Goal: Task Accomplishment & Management: Use online tool/utility

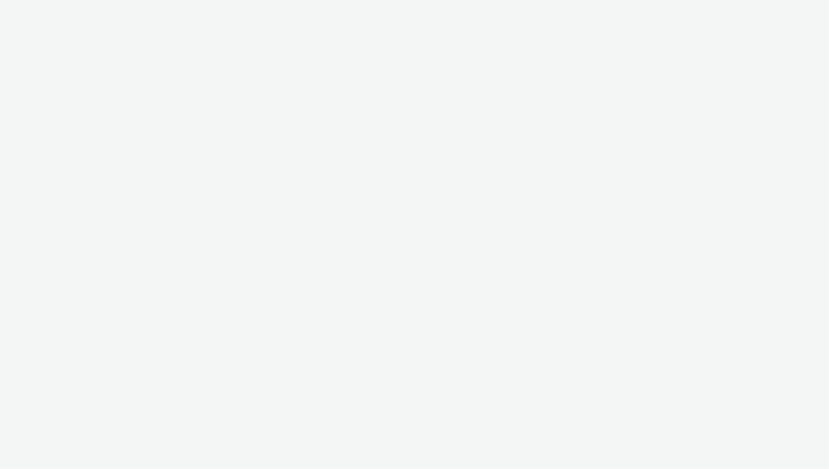
select select "ac009755-aa48-4799-8050-7a339a378eb8"
select select "79162ed7-0017-4339-93b0-3399b708648f"
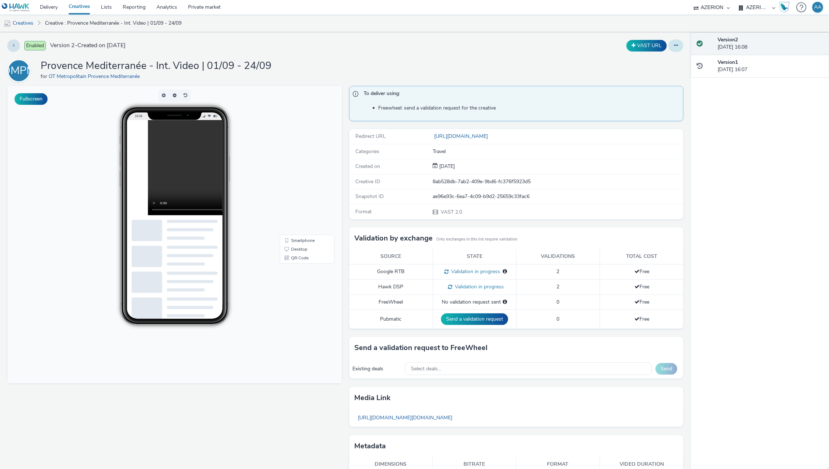
click at [675, 45] on button at bounding box center [676, 46] width 15 height 12
click at [656, 60] on link "Edit" at bounding box center [656, 60] width 54 height 15
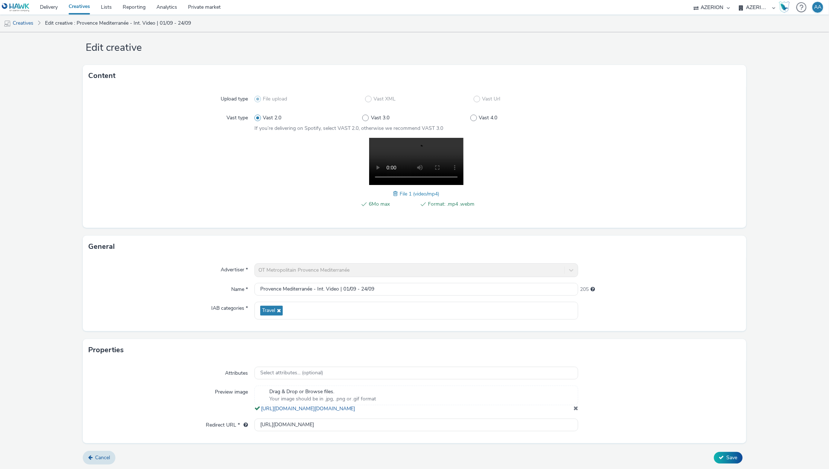
scroll to position [19, 0]
click at [313, 407] on link "https://tabmo-cdn.s3.eu-west-1.amazonaws.com/hawk.tabmo.io/organizations/79162e…" at bounding box center [309, 407] width 97 height 7
click at [358, 407] on link "https://tabmo-cdn.s3.eu-west-1.amazonaws.com/hawk.tabmo.io/organizations/79162e…" at bounding box center [309, 407] width 97 height 7
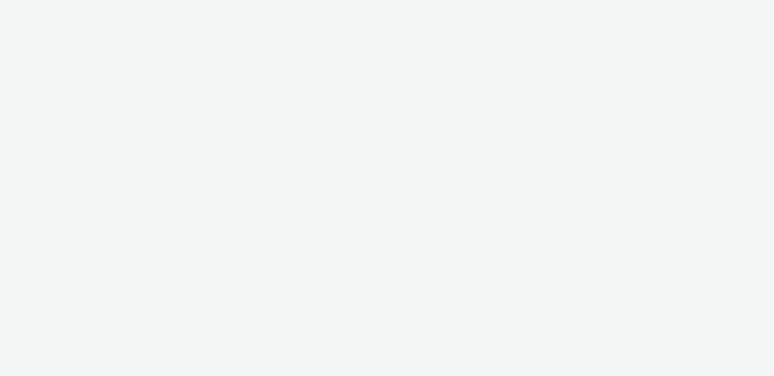
select select "ac009755-aa48-4799-8050-7a339a378eb8"
select select "79162ed7-0017-4339-93b0-3399b708648f"
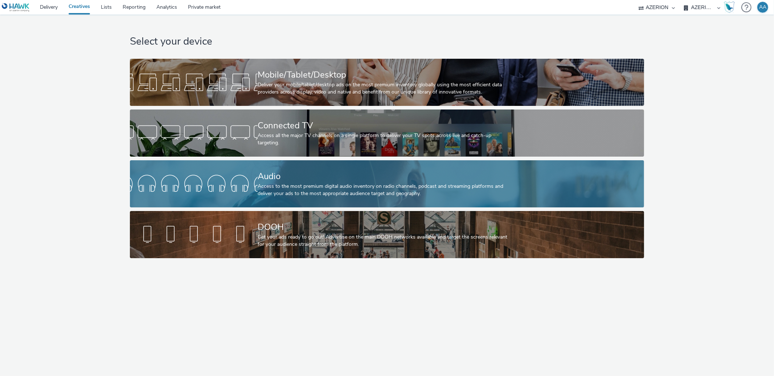
click at [323, 174] on div "Audio" at bounding box center [386, 176] width 256 height 13
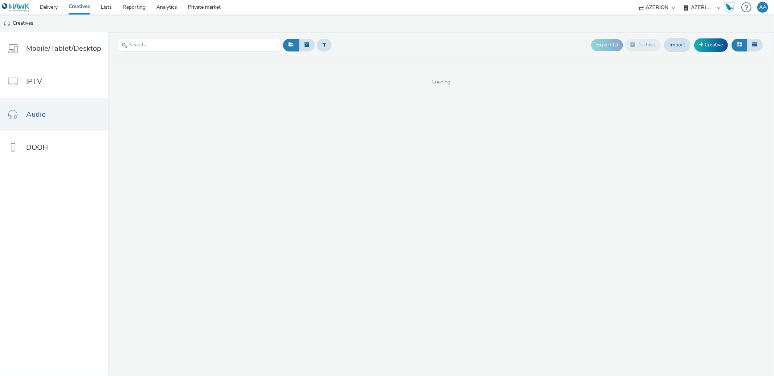
click at [475, 46] on div "Export ID Archive Import Creative" at bounding box center [523, 45] width 484 height 18
click at [704, 45] on link "Creative" at bounding box center [711, 44] width 34 height 13
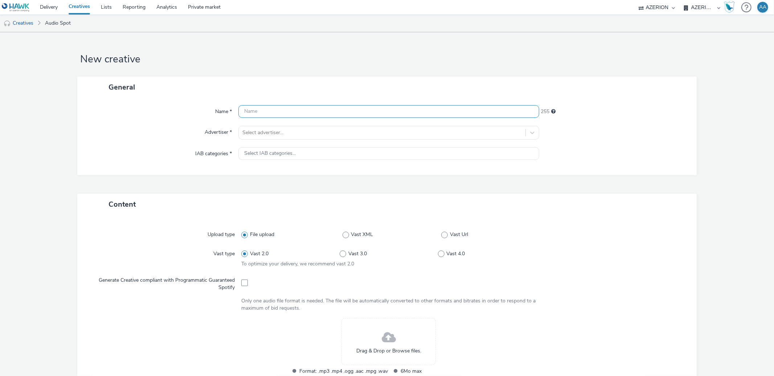
click at [380, 111] on input "text" at bounding box center [389, 111] width 301 height 13
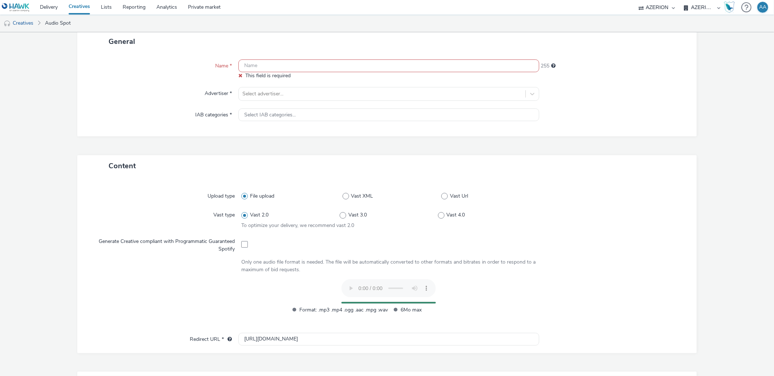
scroll to position [47, 0]
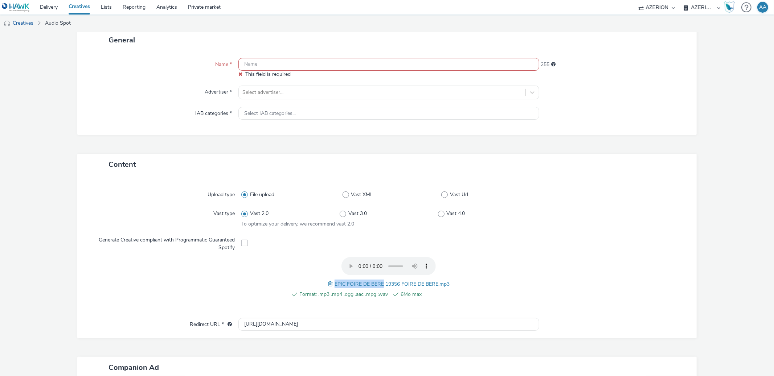
drag, startPoint x: 333, startPoint y: 283, endPoint x: 380, endPoint y: 284, distance: 47.6
click at [380, 284] on span "EPIC FOIRE DE BERE 19356 FOIRE DE BERE.mp3" at bounding box center [392, 284] width 115 height 7
copy span "EPIC FOIRE [PERSON_NAME]"
click at [263, 69] on input "text" at bounding box center [389, 66] width 301 height 13
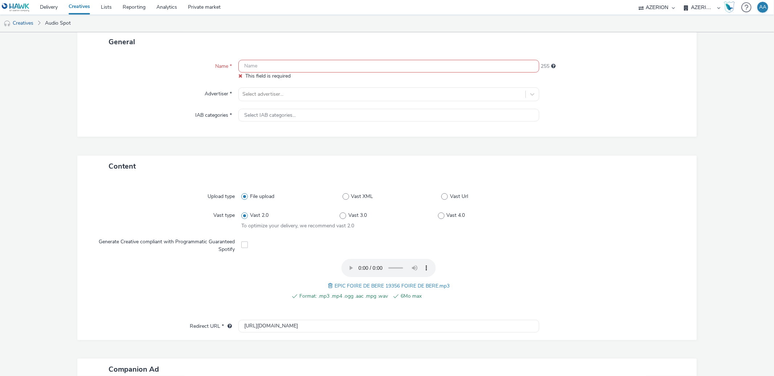
paste input "EPIC FOIRE [PERSON_NAME]"
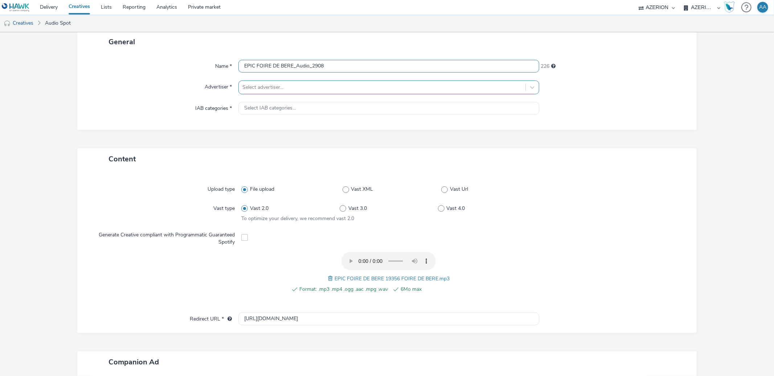
type input "EPIC FOIRE DE BERE_Audio_2908"
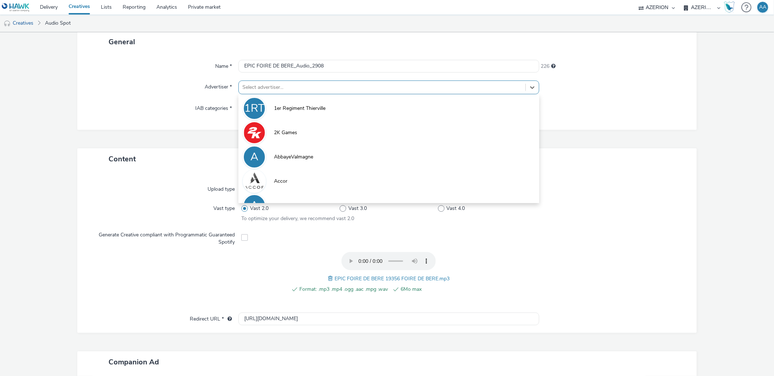
click at [400, 88] on div at bounding box center [382, 87] width 279 height 9
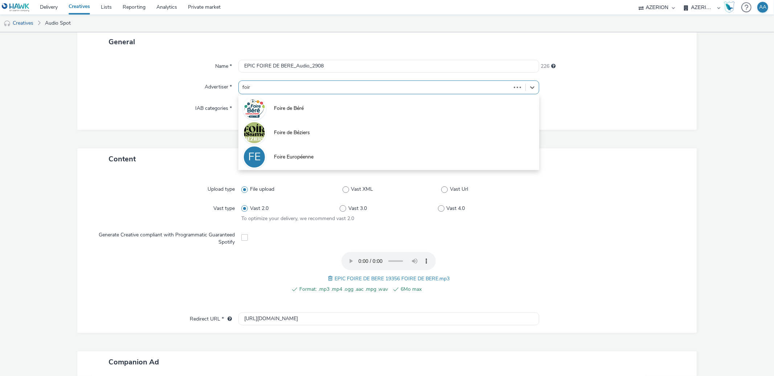
type input "foire"
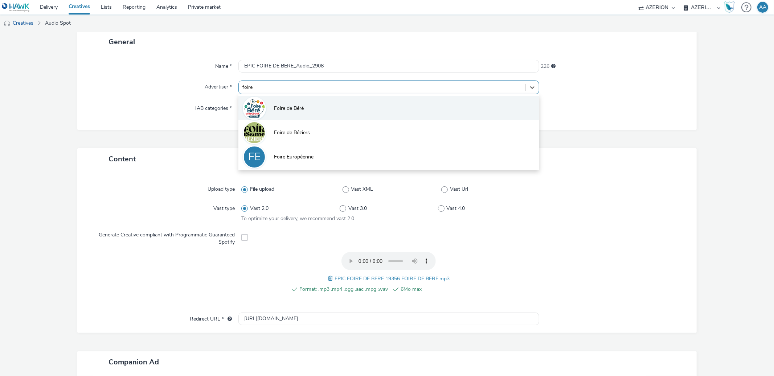
click at [337, 115] on li "Foire de Béré" at bounding box center [389, 108] width 301 height 24
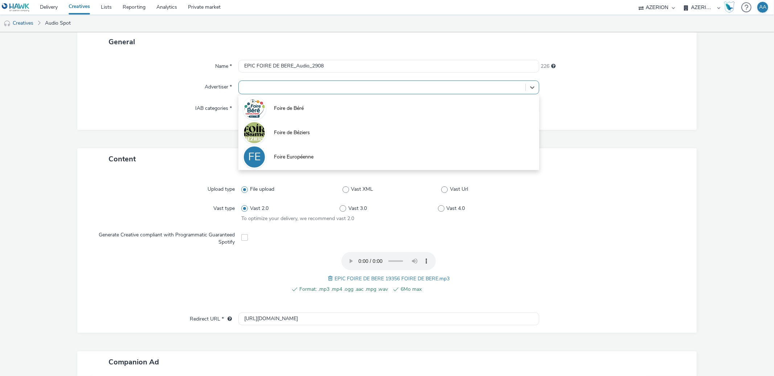
type input "[URL][DOMAIN_NAME]"
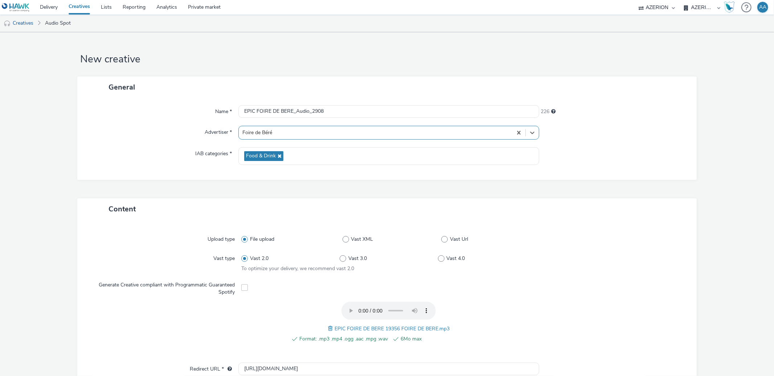
scroll to position [172, 0]
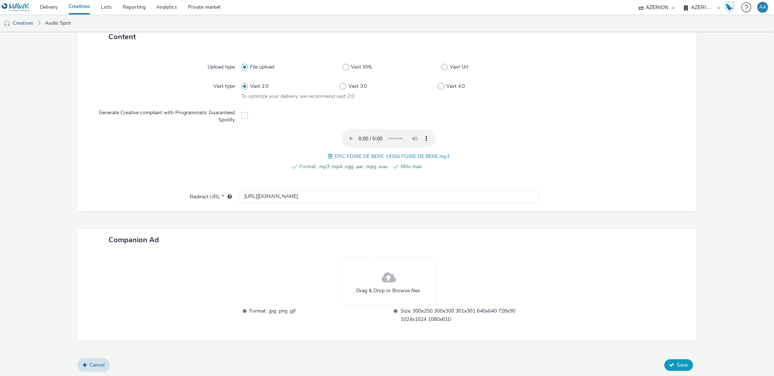
click at [668, 360] on button "Save" at bounding box center [679, 366] width 29 height 12
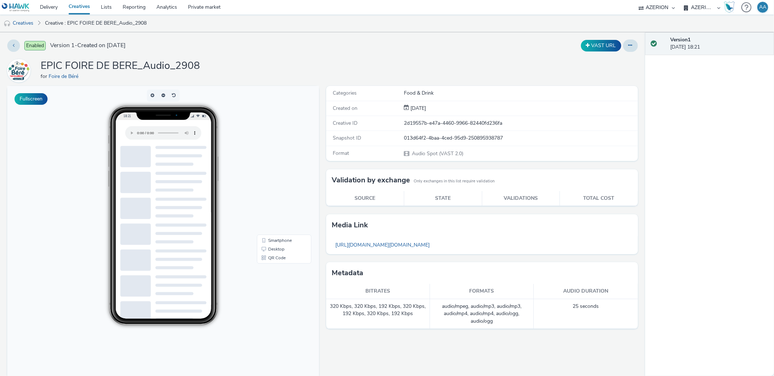
click at [87, 7] on link "Creatives" at bounding box center [79, 7] width 32 height 15
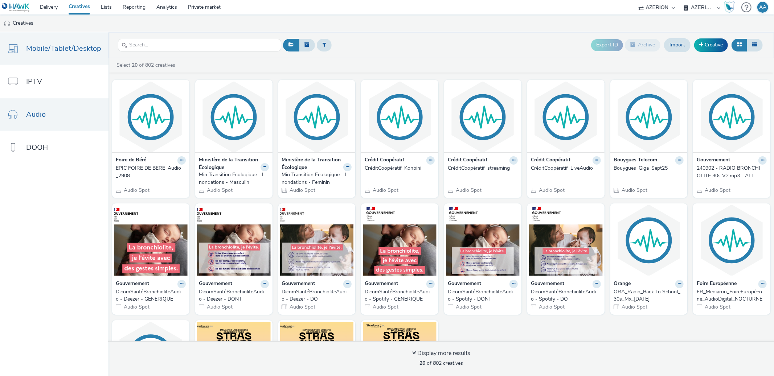
click at [76, 49] on span "Mobile/Tablet/Desktop" at bounding box center [63, 48] width 75 height 11
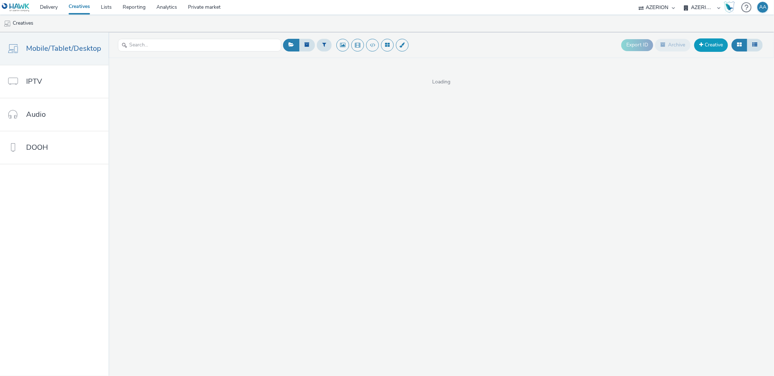
click at [712, 43] on link "Creative" at bounding box center [711, 44] width 34 height 13
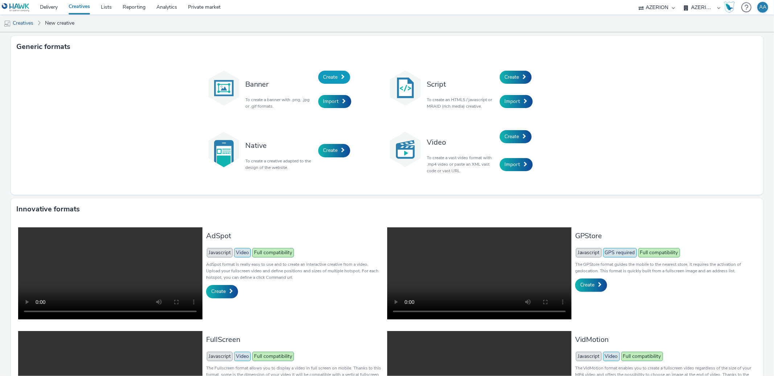
click at [343, 74] on link "Create" at bounding box center [334, 77] width 32 height 13
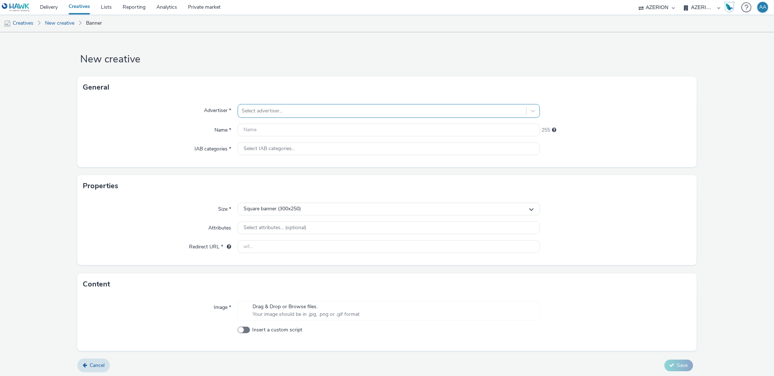
click at [282, 118] on div "Select advertiser..." at bounding box center [389, 111] width 302 height 14
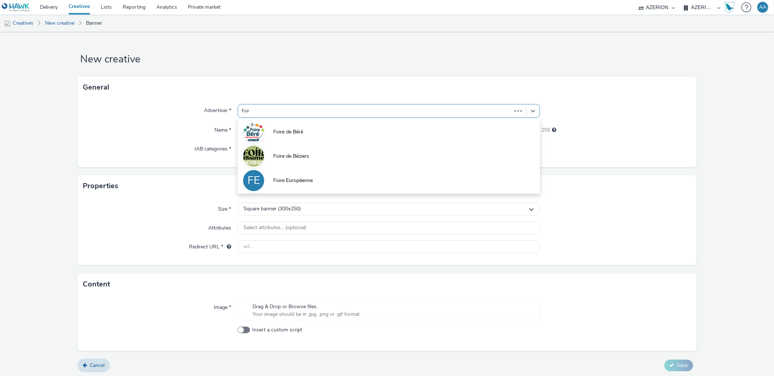
type input "foire"
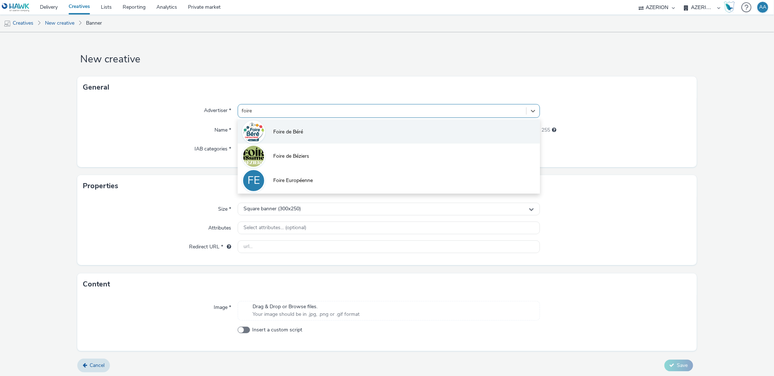
click at [288, 131] on span "Foire de Béré" at bounding box center [288, 132] width 30 height 7
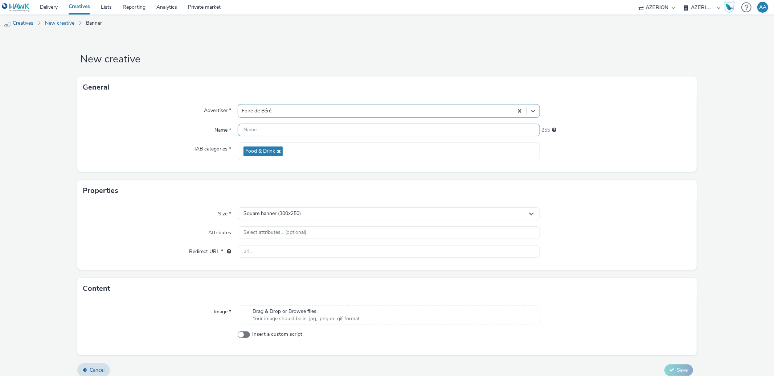
click at [276, 127] on input "text" at bounding box center [389, 130] width 302 height 13
paste input "EPIC FOIRE [PERSON_NAME]"
type input "EPIC FOIRE DE BERE_300x250_2908"
click at [644, 143] on div at bounding box center [615, 152] width 151 height 18
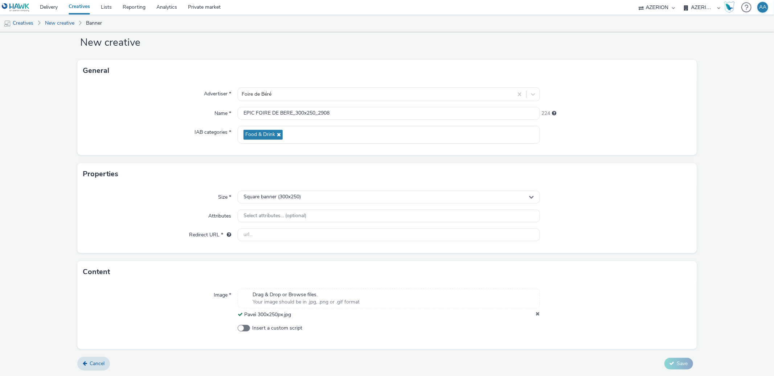
scroll to position [16, 0]
click at [264, 234] on input "text" at bounding box center [389, 235] width 302 height 13
paste input "[URL][DOMAIN_NAME]"
type input "[URL][DOMAIN_NAME]"
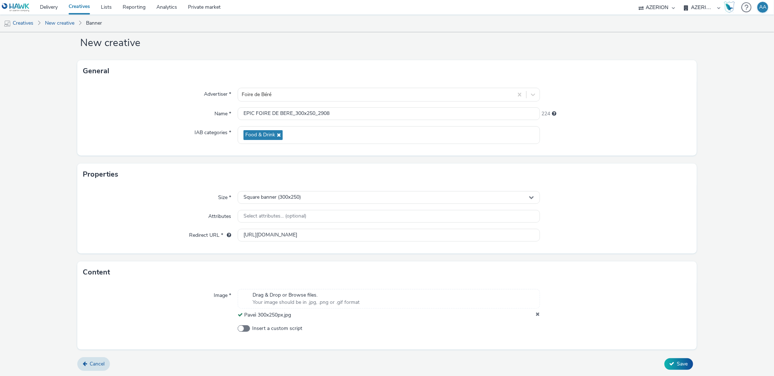
click at [643, 239] on div at bounding box center [615, 235] width 151 height 13
click at [685, 363] on button "Save" at bounding box center [679, 365] width 29 height 12
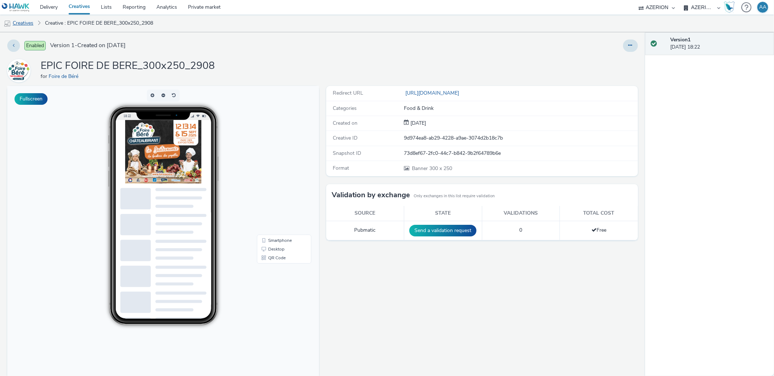
click at [32, 23] on link "Creatives" at bounding box center [18, 23] width 37 height 17
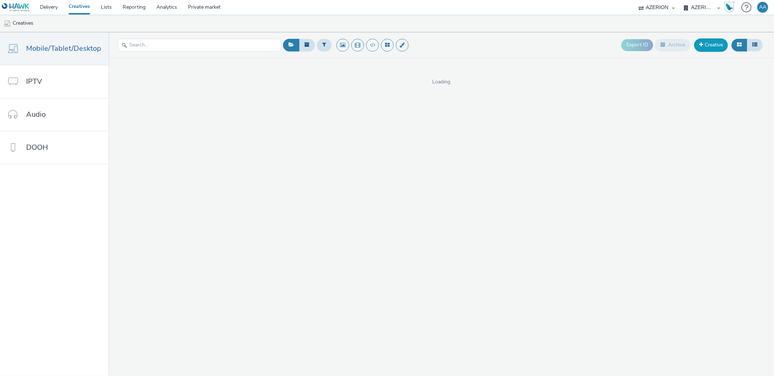
click at [705, 41] on link "Creative" at bounding box center [711, 44] width 34 height 13
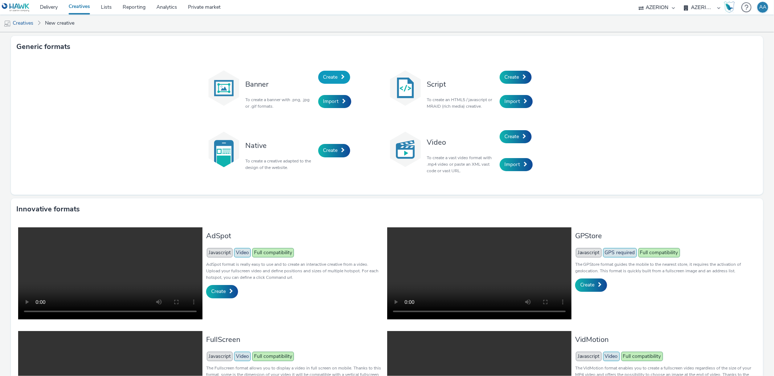
click at [342, 80] on span at bounding box center [344, 76] width 4 height 5
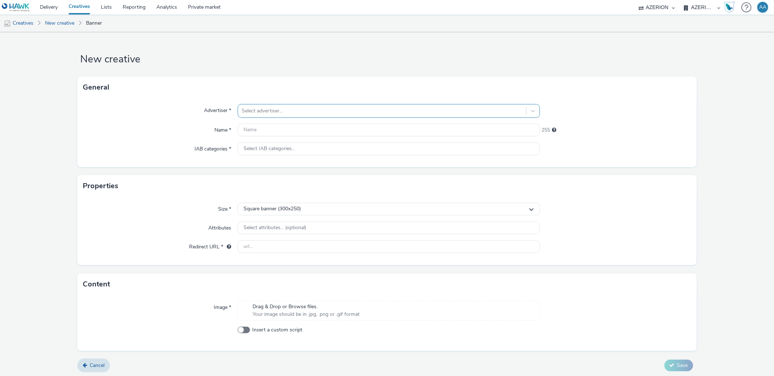
click at [289, 105] on div "Select advertiser..." at bounding box center [382, 111] width 288 height 12
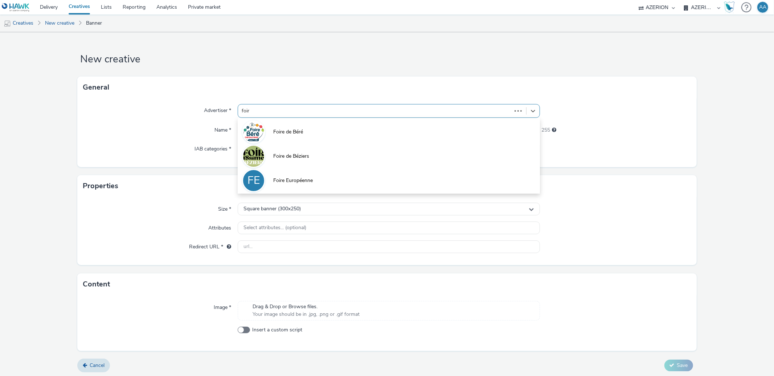
type input "foire"
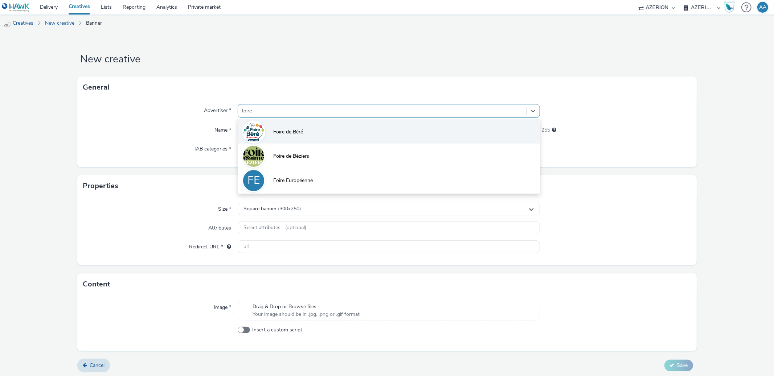
click at [289, 139] on li "Foire de Béré" at bounding box center [389, 131] width 302 height 24
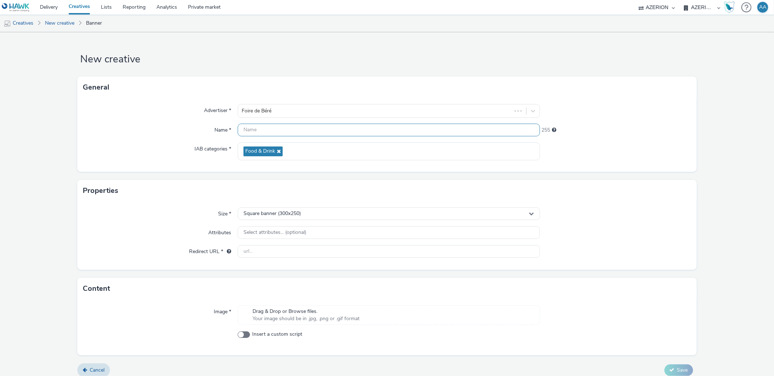
click at [269, 132] on input "text" at bounding box center [389, 130] width 302 height 13
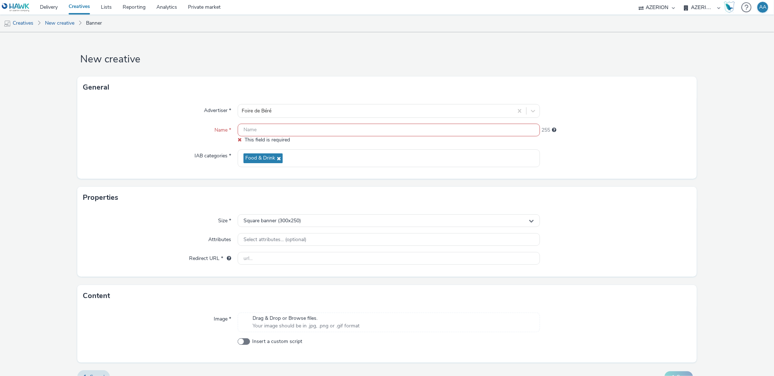
paste input "FOIRE DE BERE"
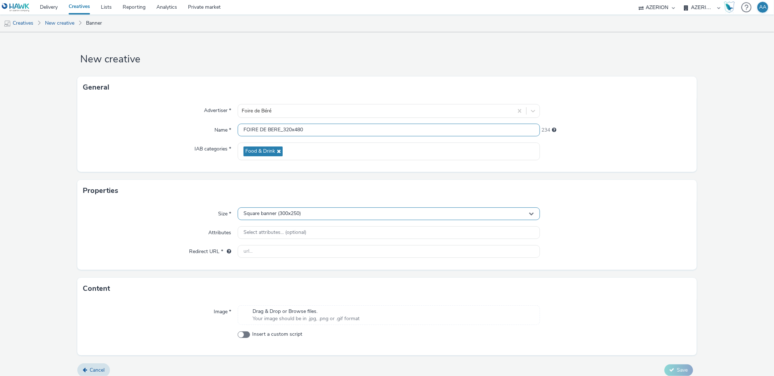
type input "FOIRE DE BERE_320x480"
click at [285, 214] on span "Square banner (300x250)" at bounding box center [272, 214] width 57 height 6
click at [285, 224] on input "text" at bounding box center [388, 229] width 301 height 13
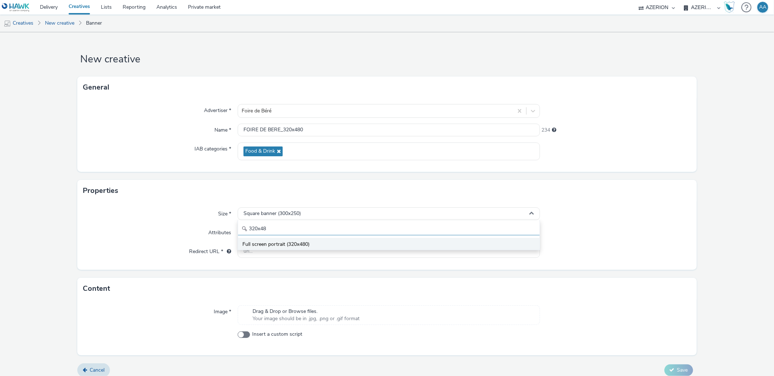
type input "320x48"
click at [302, 241] on span "Full screen portrait (320x480)" at bounding box center [276, 244] width 67 height 7
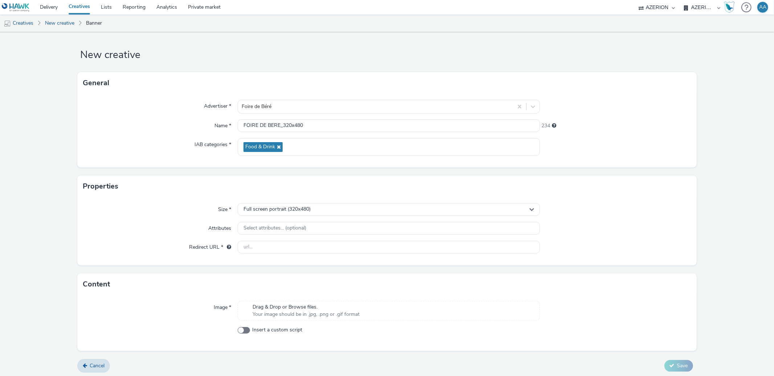
scroll to position [6, 0]
click at [298, 250] on input "text" at bounding box center [389, 245] width 302 height 13
paste input "[URL][DOMAIN_NAME]"
type input "[URL][DOMAIN_NAME]"
click at [633, 239] on div at bounding box center [615, 245] width 151 height 13
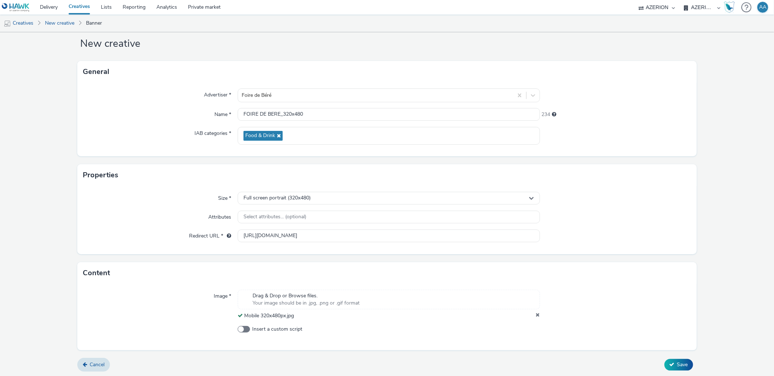
scroll to position [16, 0]
click at [669, 365] on button "Save" at bounding box center [679, 365] width 29 height 12
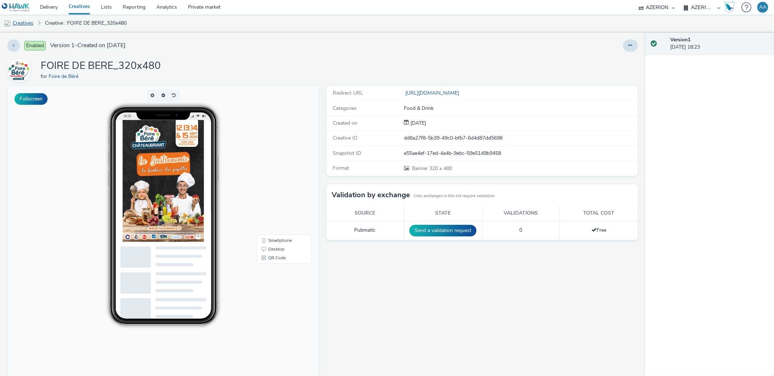
click at [30, 23] on link "Creatives" at bounding box center [18, 23] width 37 height 17
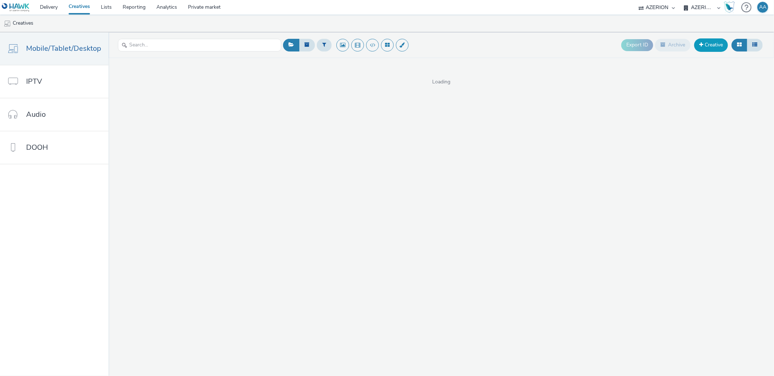
click at [707, 47] on link "Creative" at bounding box center [711, 44] width 34 height 13
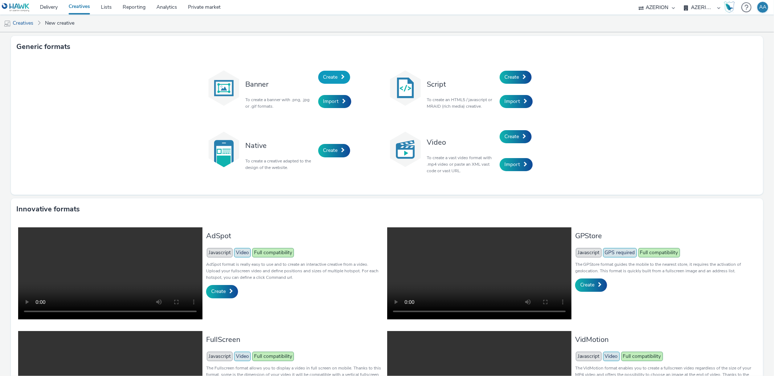
click at [332, 78] on span "Create" at bounding box center [330, 77] width 15 height 7
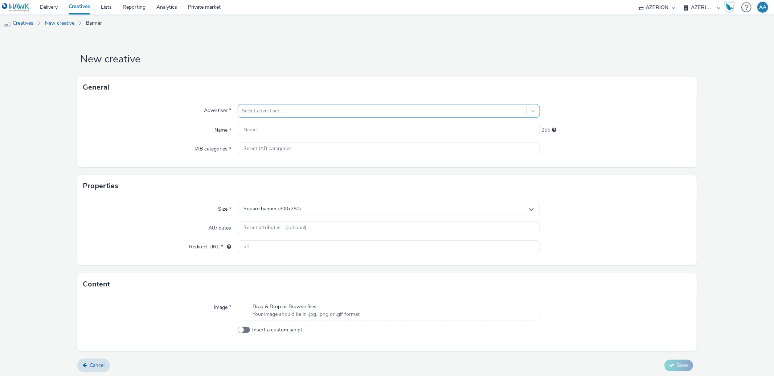
click at [299, 107] on div at bounding box center [382, 111] width 281 height 9
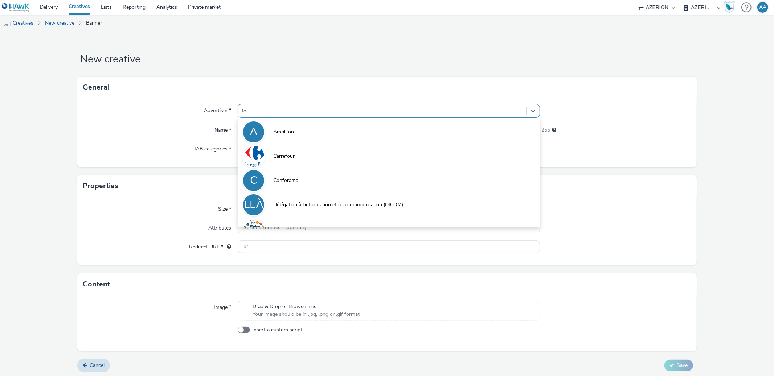
type input "foire"
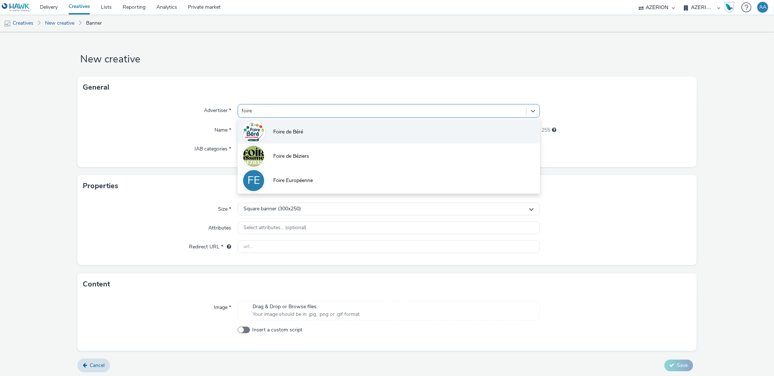
click at [296, 131] on span "Foire de Béré" at bounding box center [288, 132] width 30 height 7
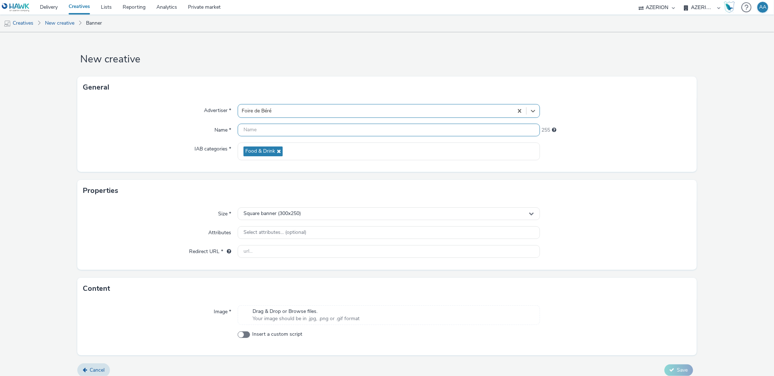
click at [290, 135] on input "text" at bounding box center [389, 130] width 302 height 13
paste input "FOIRE DE BERE"
type input "FOIRE DE BERE_"
click at [272, 254] on input "text" at bounding box center [389, 251] width 302 height 13
paste input "[URL][DOMAIN_NAME]"
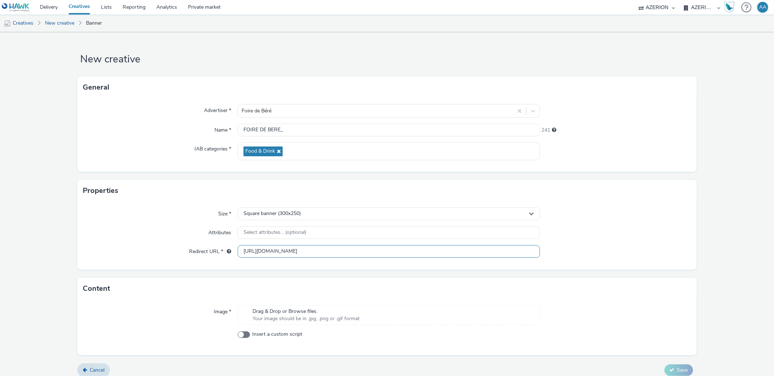
type input "[URL][DOMAIN_NAME]"
click at [590, 220] on div at bounding box center [615, 214] width 151 height 13
click at [297, 131] on input "FOIRE DE BERE_" at bounding box center [389, 130] width 302 height 13
type input "FOIRE DE BERE_728x90"
click at [285, 213] on span "Square banner (300x250)" at bounding box center [272, 214] width 57 height 6
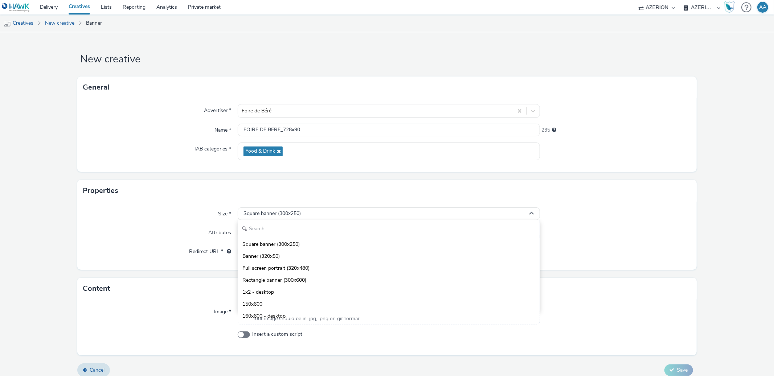
click at [289, 228] on input "text" at bounding box center [388, 229] width 301 height 13
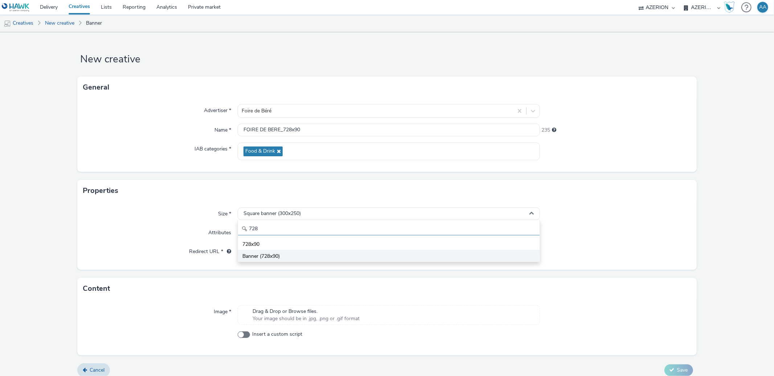
type input "728"
click at [288, 257] on li "Banner (728x90)" at bounding box center [388, 256] width 301 height 12
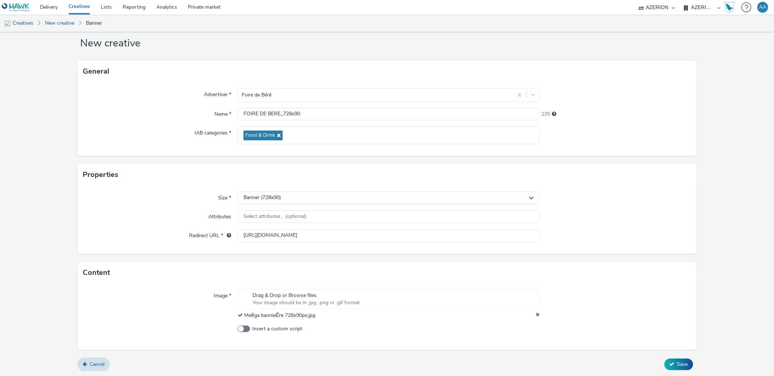
scroll to position [16, 0]
click at [348, 115] on input "FOIRE DE BERE_728x90" at bounding box center [389, 113] width 302 height 13
type input "FOIRE DE BERE_728x90_2908"
click at [762, 161] on form "New creative General Advertiser * Foire de Béré Name * FOIRE DE BERE_728x90_290…" at bounding box center [387, 196] width 774 height 361
click at [680, 363] on span "Save" at bounding box center [682, 364] width 11 height 7
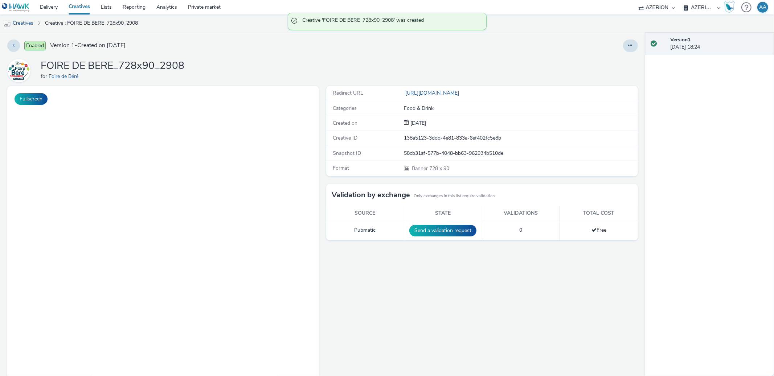
click at [86, 9] on link "Creatives" at bounding box center [79, 7] width 32 height 15
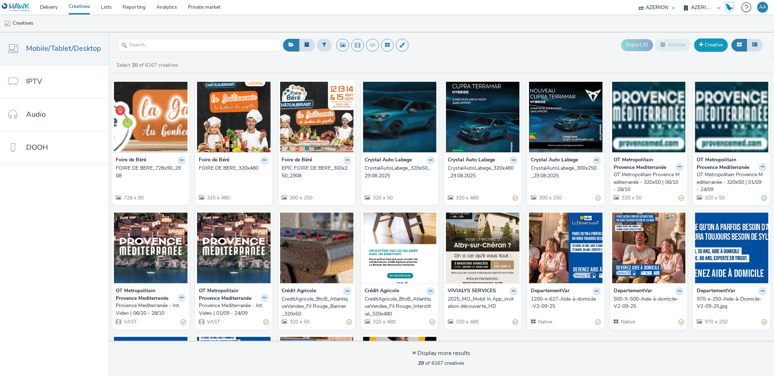
click at [704, 42] on link "Creative" at bounding box center [711, 44] width 34 height 13
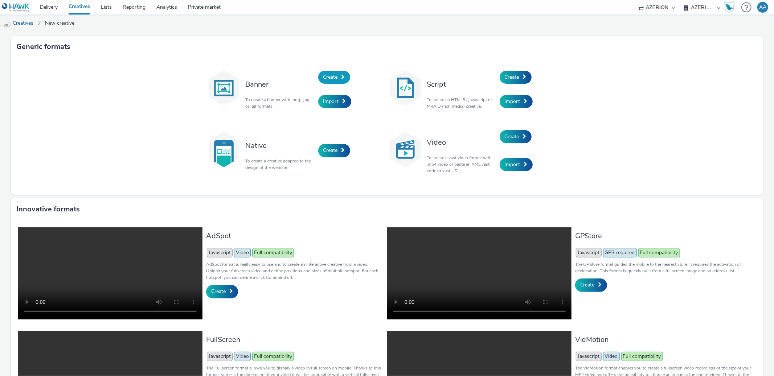
click at [331, 77] on span "Create" at bounding box center [330, 77] width 15 height 7
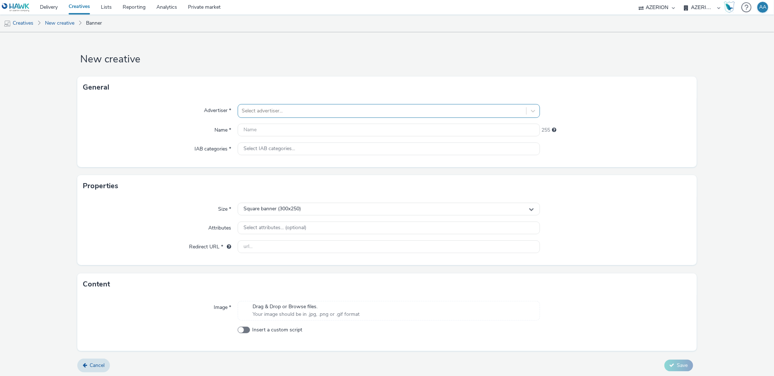
click at [253, 112] on div at bounding box center [382, 111] width 281 height 9
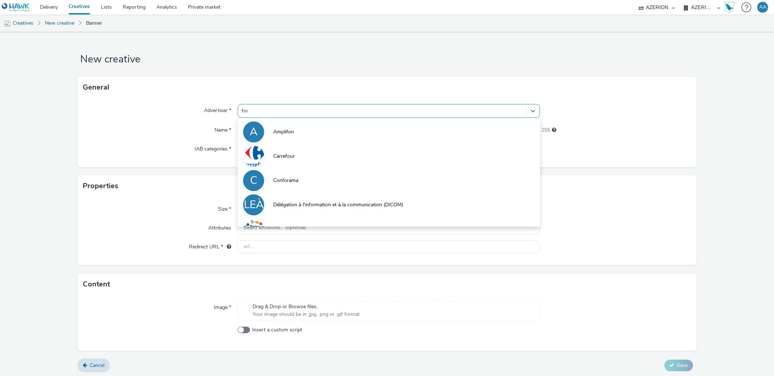
type input "foire"
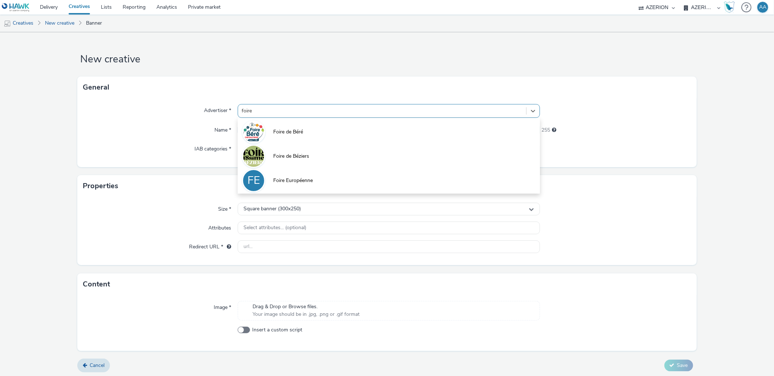
drag, startPoint x: 282, startPoint y: 129, endPoint x: 276, endPoint y: 132, distance: 7.8
click at [282, 129] on span "Foire de Béré" at bounding box center [288, 132] width 30 height 7
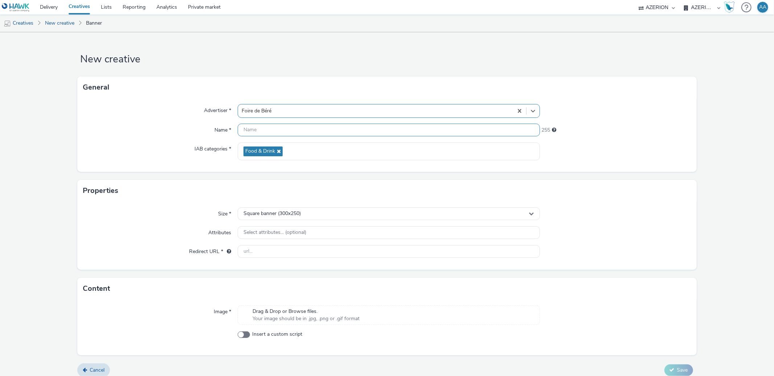
paste input "[URL][DOMAIN_NAME]"
type input "[URL][DOMAIN_NAME]"
click at [631, 118] on div at bounding box center [615, 111] width 151 height 14
click at [264, 248] on input "text" at bounding box center [389, 250] width 302 height 13
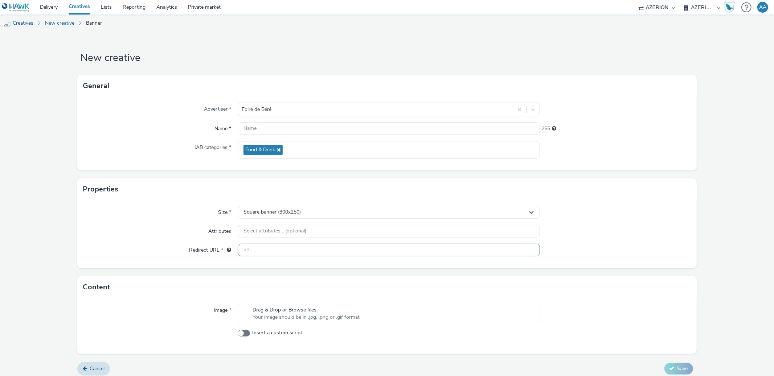
paste input "[URL][DOMAIN_NAME]"
type input "[URL][DOMAIN_NAME]"
click at [631, 222] on div "Size * Square banner (300x250) Attributes Select attributes... (optional) Redir…" at bounding box center [386, 234] width 619 height 68
click at [274, 132] on input "text" at bounding box center [389, 128] width 302 height 13
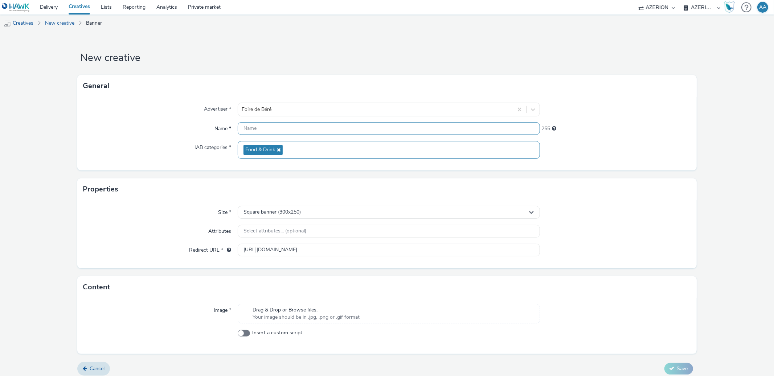
paste input "FOIRE DE BERE"
type input "FOIRE DE BERE_300x600_2809"
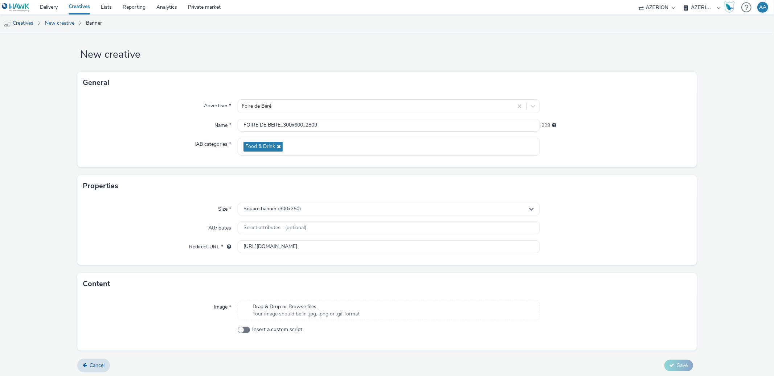
scroll to position [6, 0]
click at [309, 205] on div "Square banner (300x250)" at bounding box center [389, 207] width 302 height 13
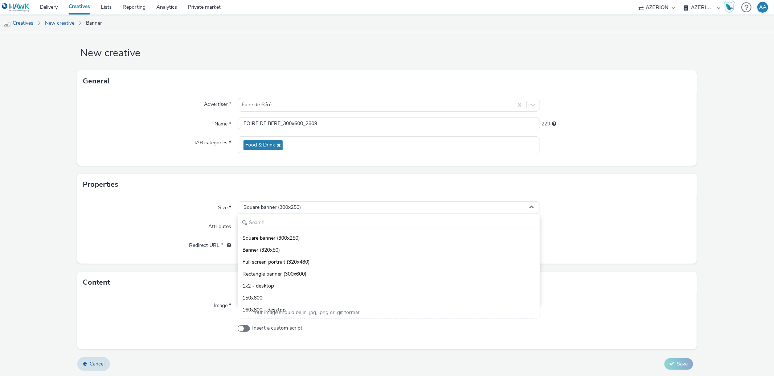
click at [274, 224] on input "text" at bounding box center [388, 223] width 301 height 13
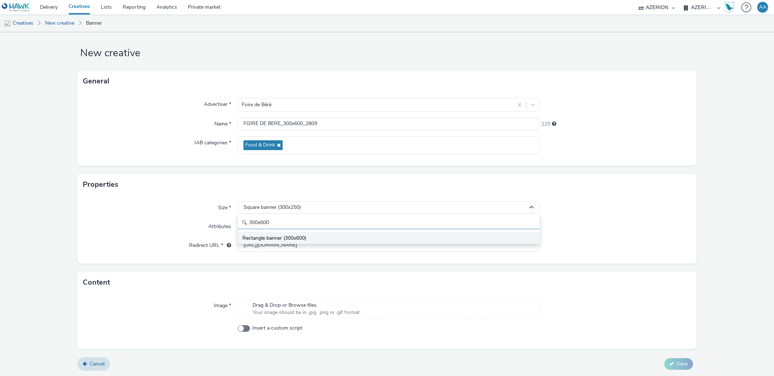
type input "300x600"
click at [296, 232] on li "Rectangle banner (300x600)" at bounding box center [388, 238] width 301 height 12
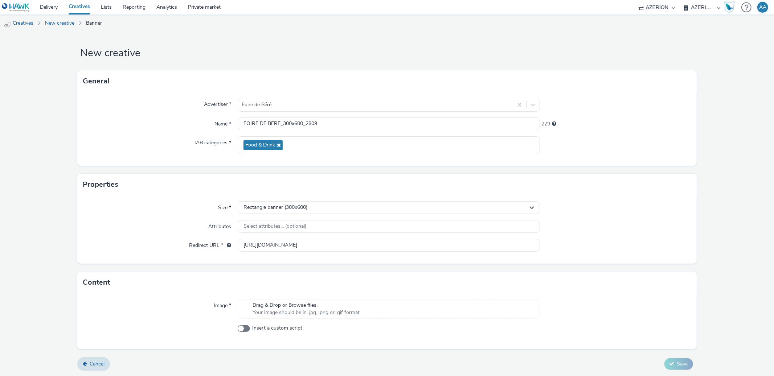
click at [114, 240] on div "Redirect URL *" at bounding box center [160, 245] width 155 height 13
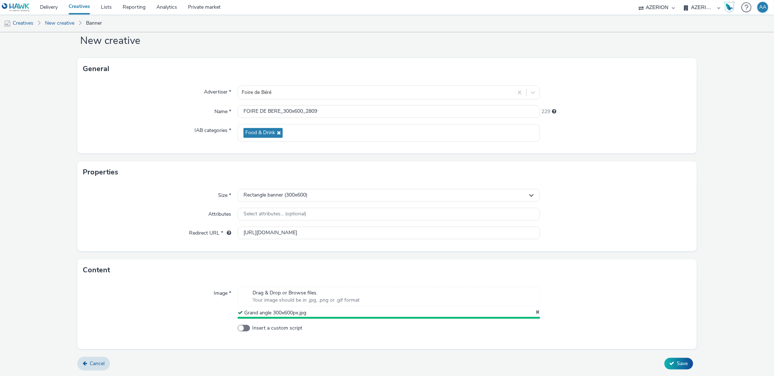
scroll to position [16, 0]
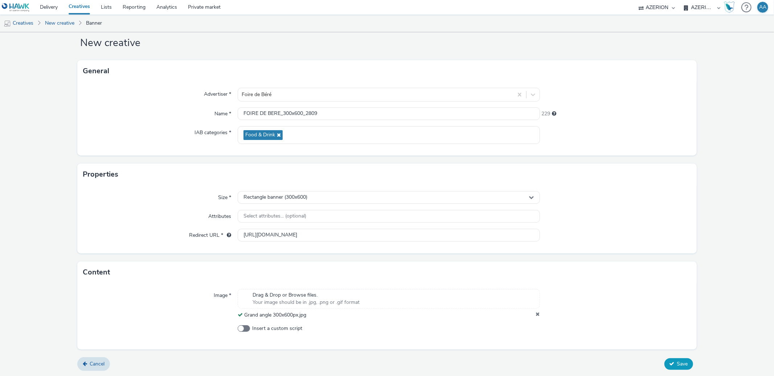
click at [677, 361] on span "Save" at bounding box center [682, 364] width 11 height 7
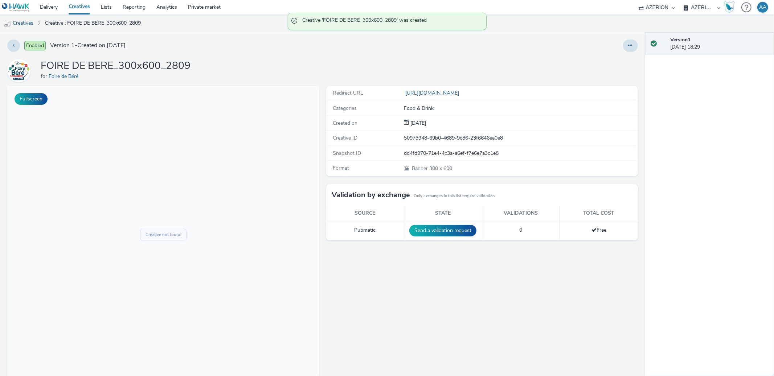
click at [86, 11] on link "Creatives" at bounding box center [79, 7] width 32 height 15
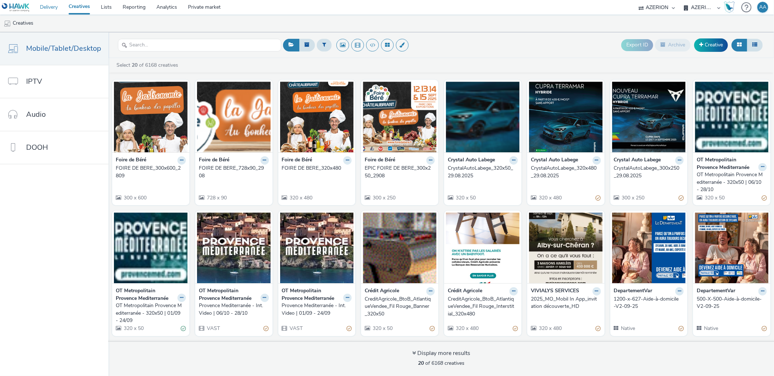
click at [42, 10] on link "Delivery" at bounding box center [48, 7] width 29 height 15
click at [43, 10] on link "Delivery" at bounding box center [48, 7] width 29 height 15
